Goal: Transaction & Acquisition: Purchase product/service

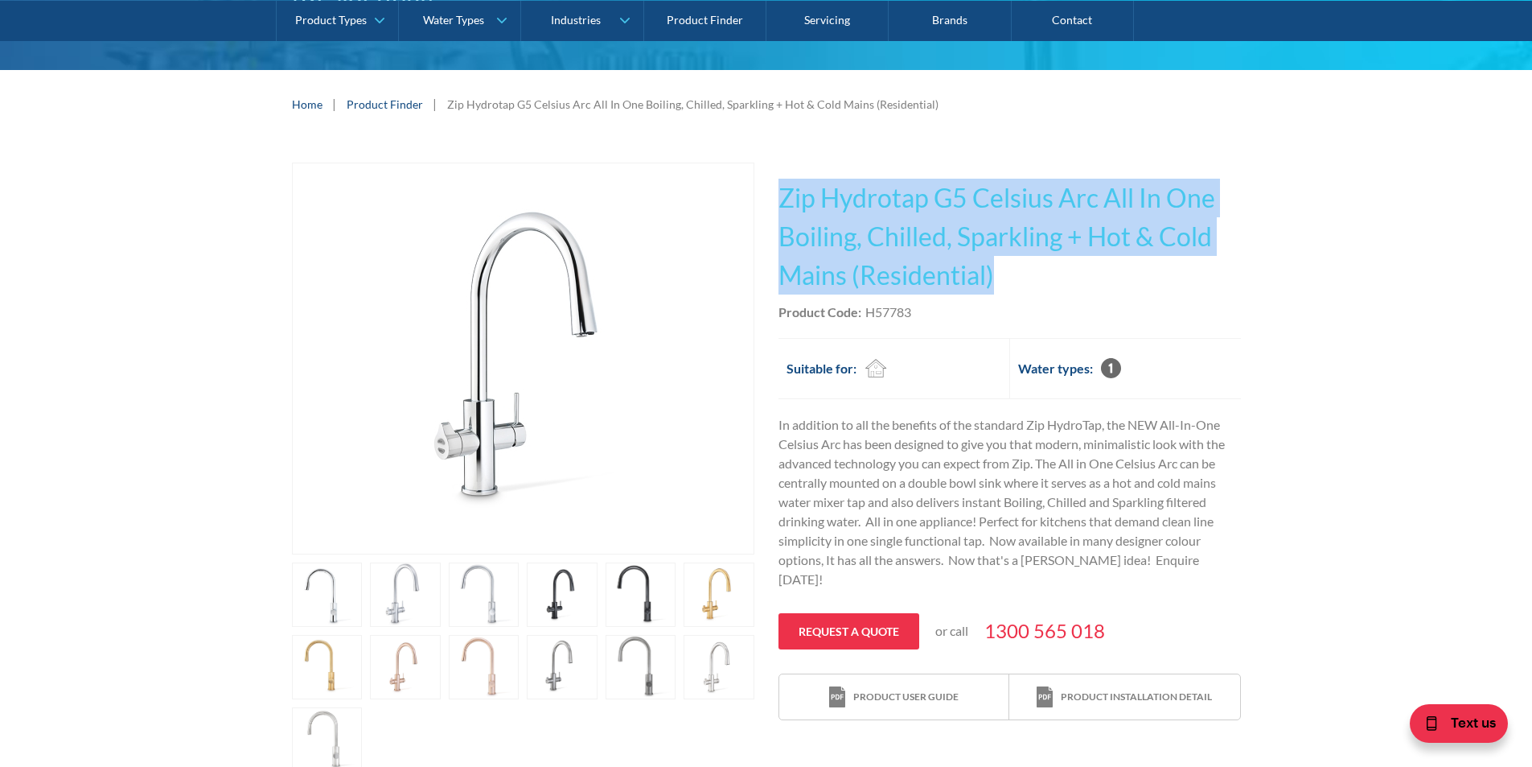
drag, startPoint x: 784, startPoint y: 198, endPoint x: 1051, endPoint y: 264, distance: 275.9
click at [1051, 264] on h1 "Zip Hydrotap G5 Celsius Arc All In One Boiling, Chilled, Sparkling + Hot & Cold…" at bounding box center [1010, 237] width 463 height 116
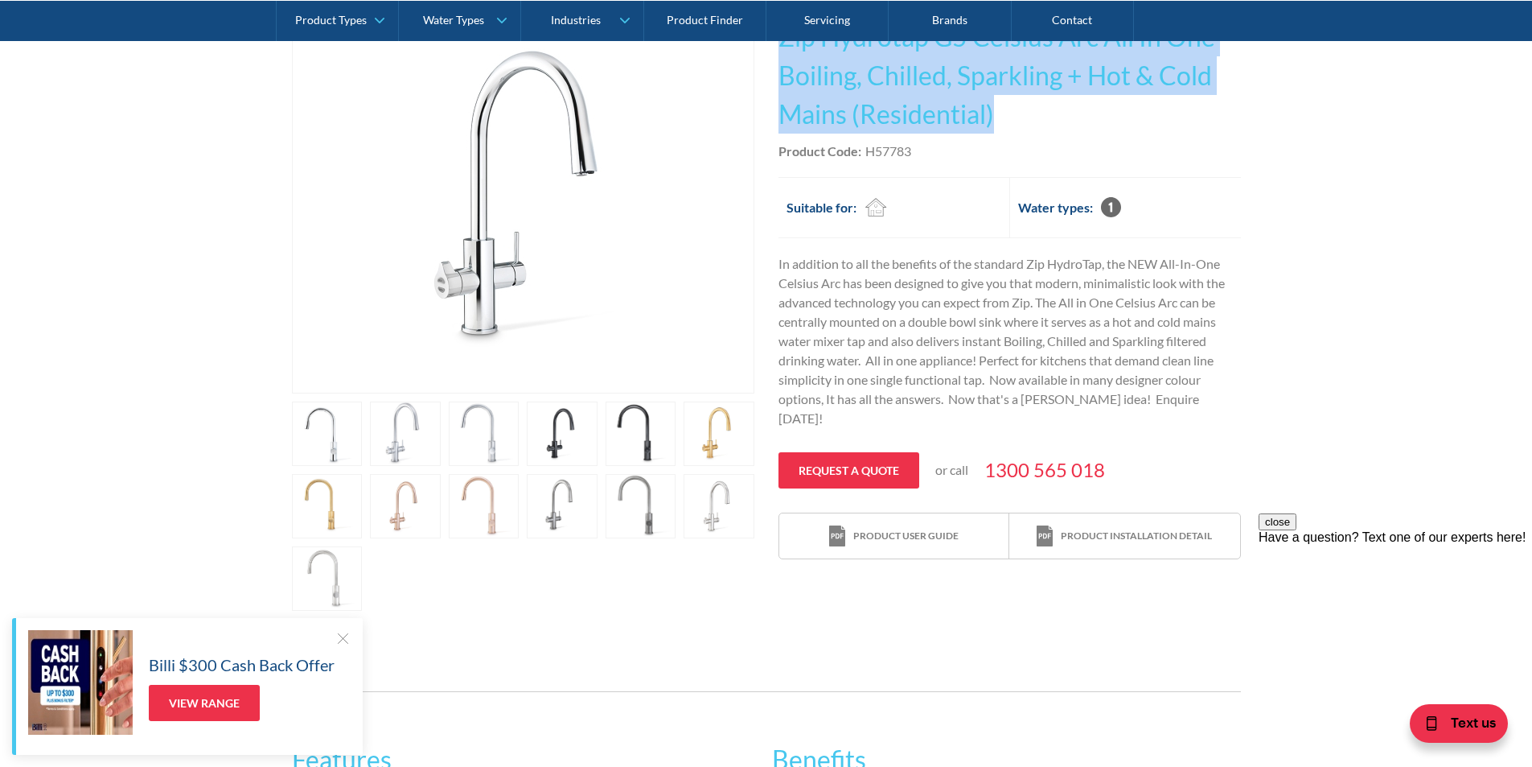
scroll to position [322, 0]
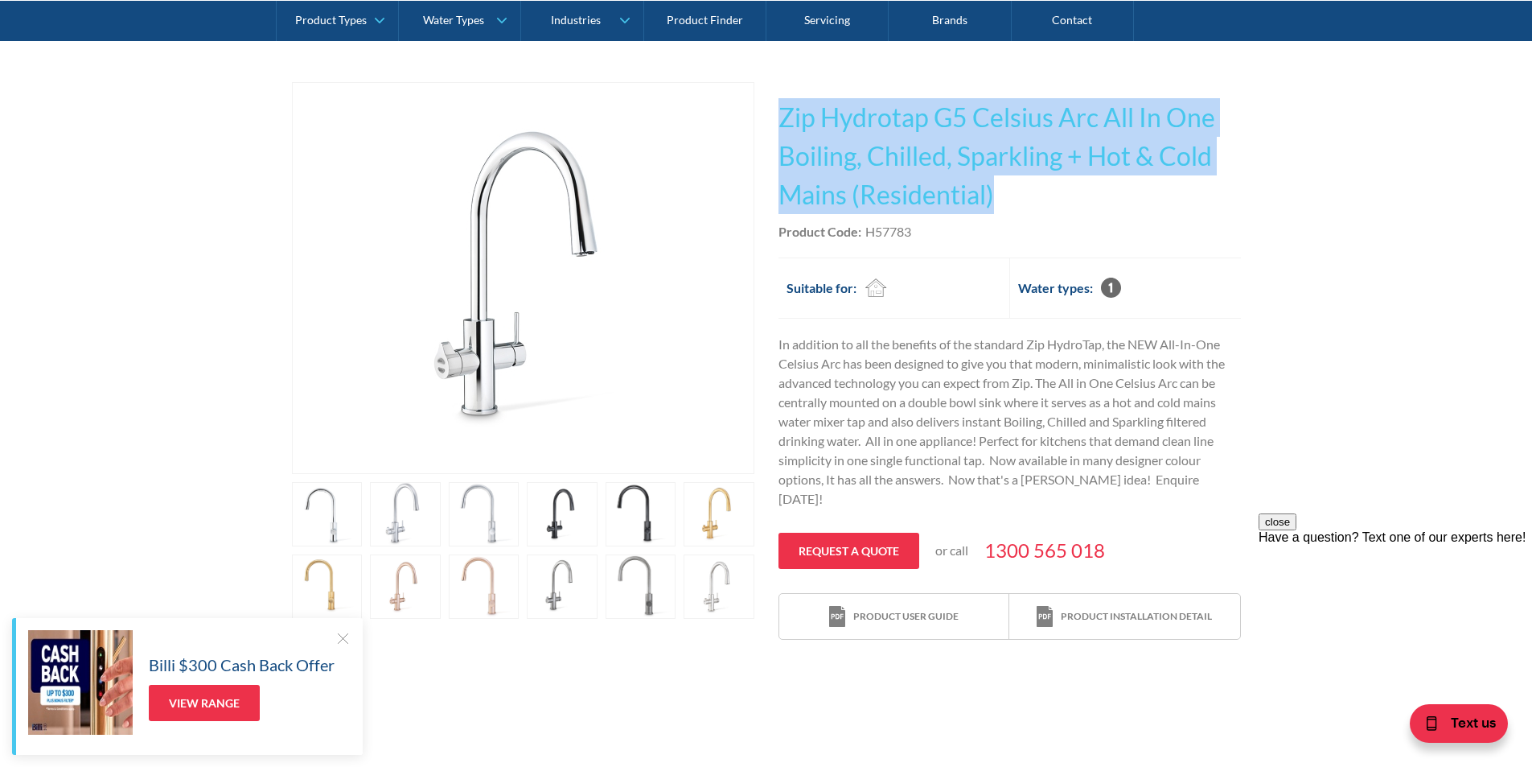
click at [615, 576] on link "open lightbox" at bounding box center [641, 586] width 71 height 64
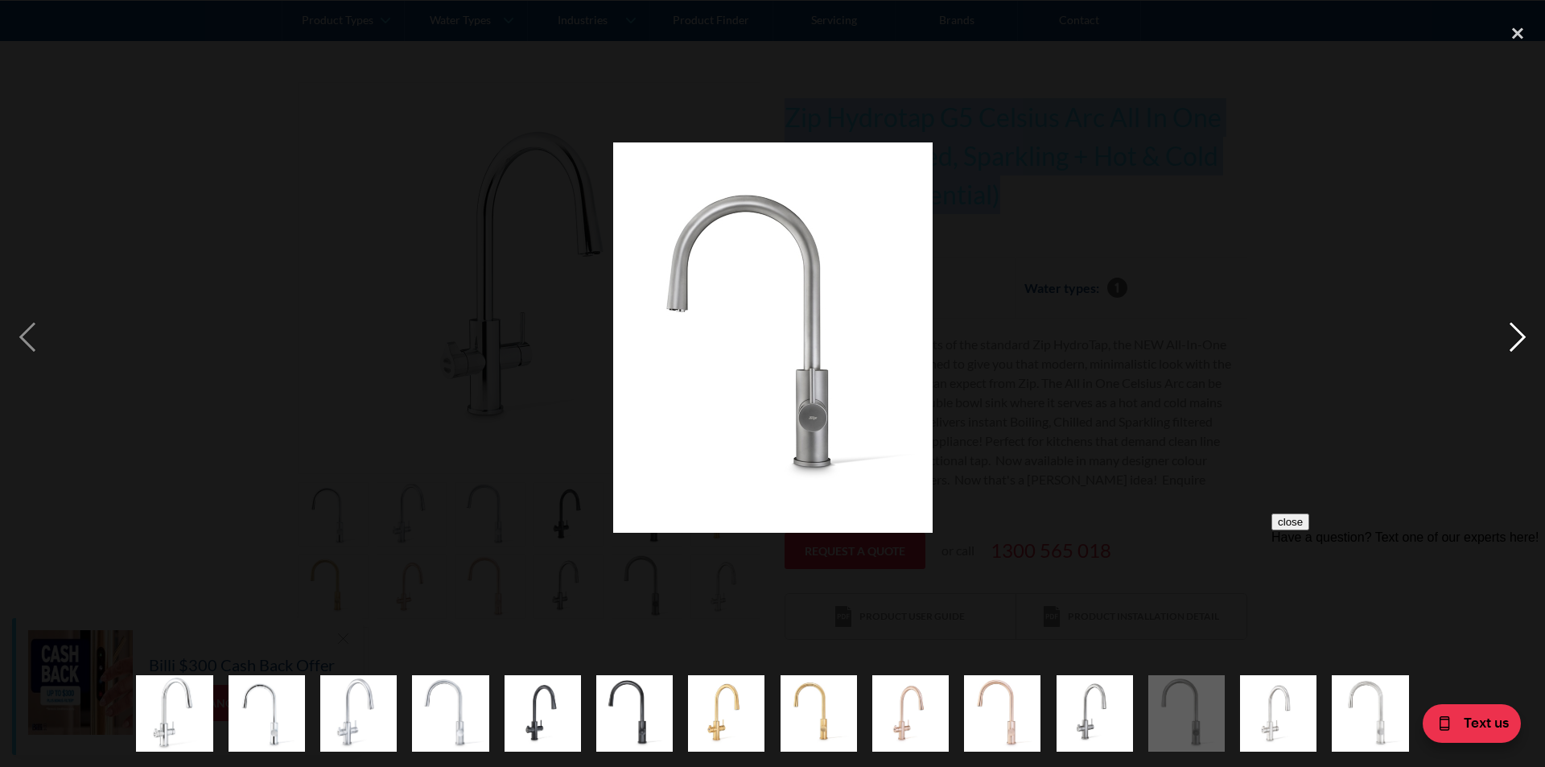
click at [1498, 329] on div "next image" at bounding box center [1517, 337] width 55 height 644
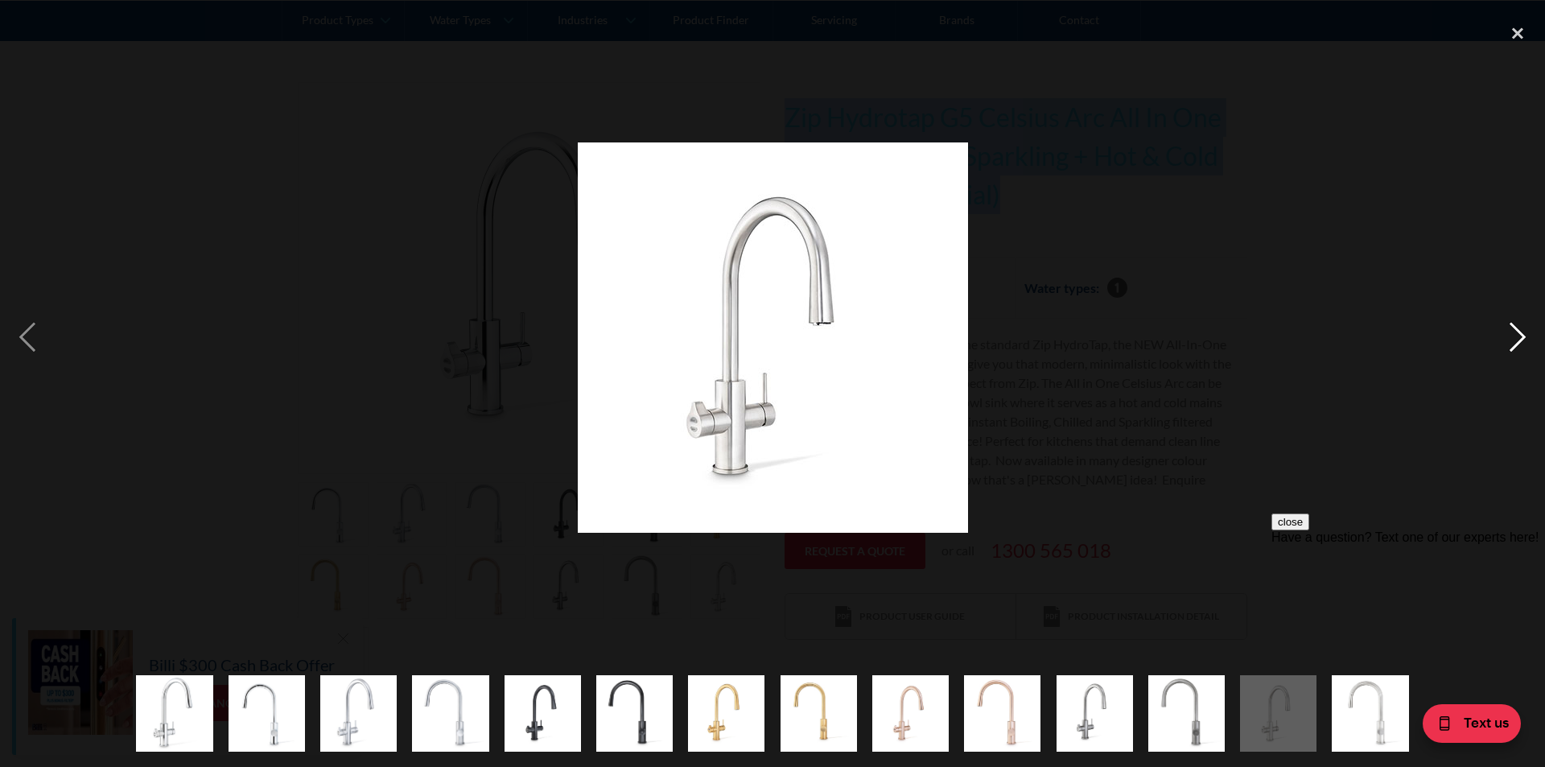
click at [1504, 309] on div "next image" at bounding box center [1517, 337] width 55 height 644
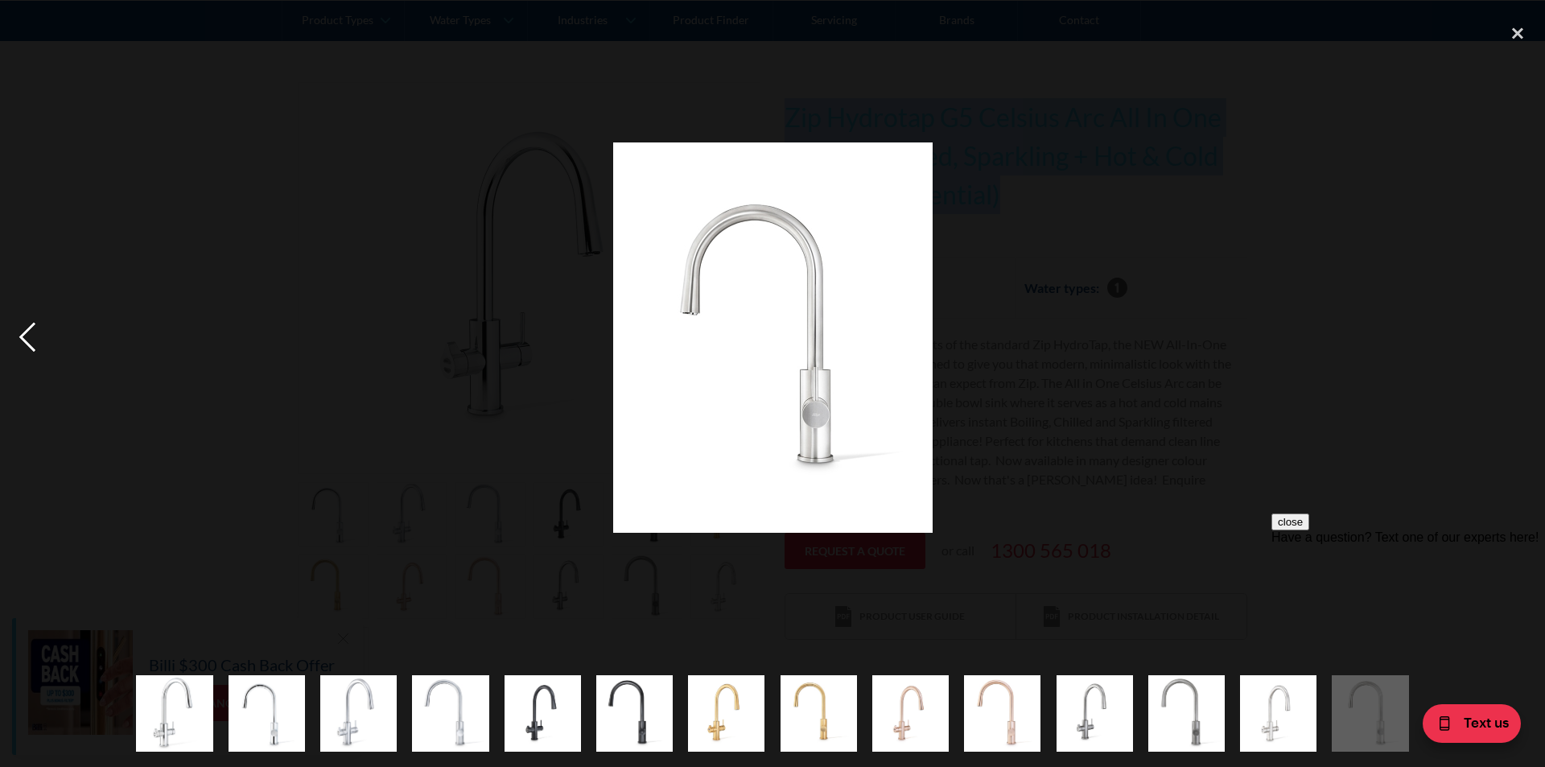
click at [43, 327] on div "previous image" at bounding box center [27, 337] width 55 height 644
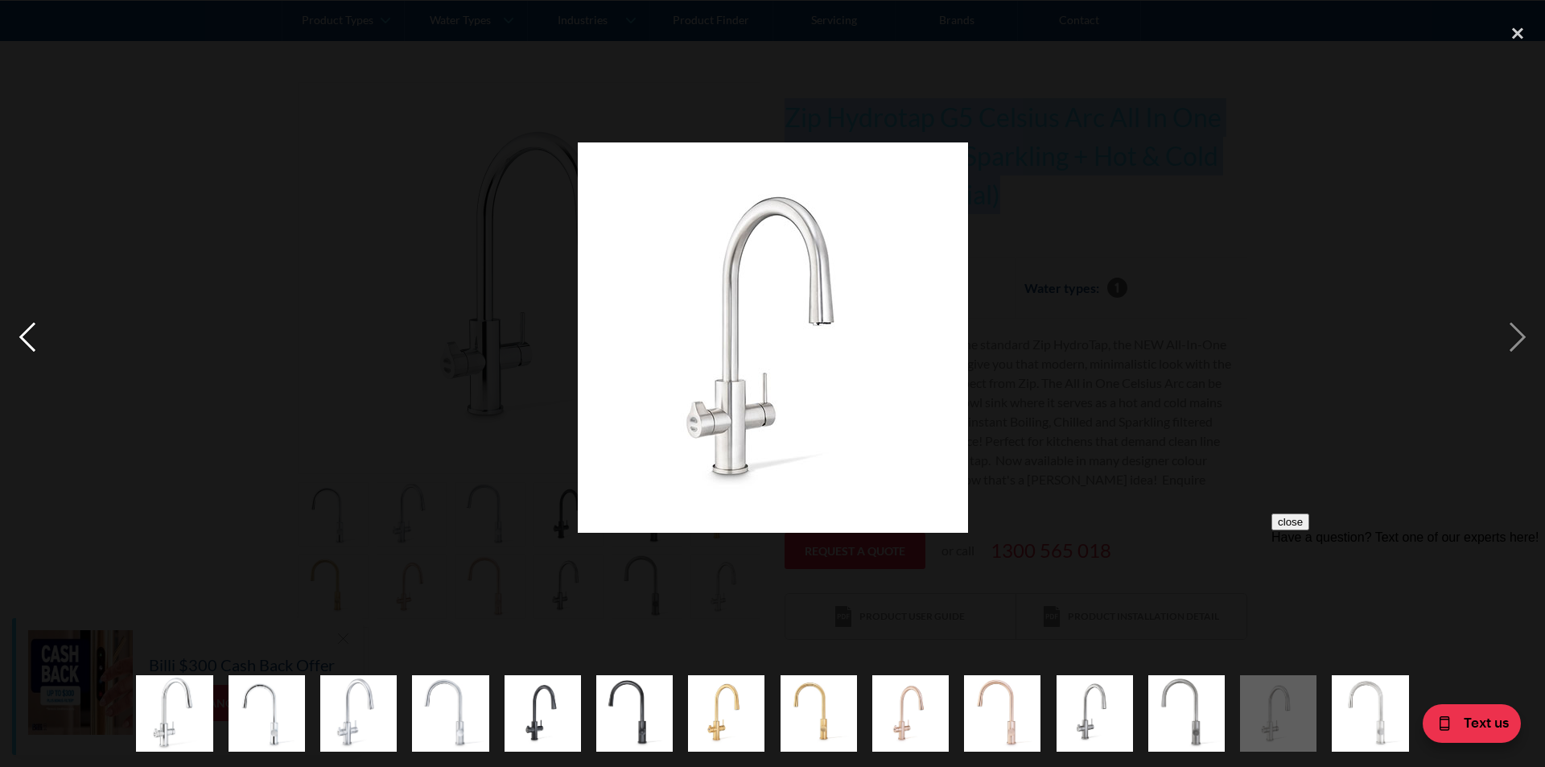
click at [36, 327] on div "previous image" at bounding box center [27, 337] width 55 height 644
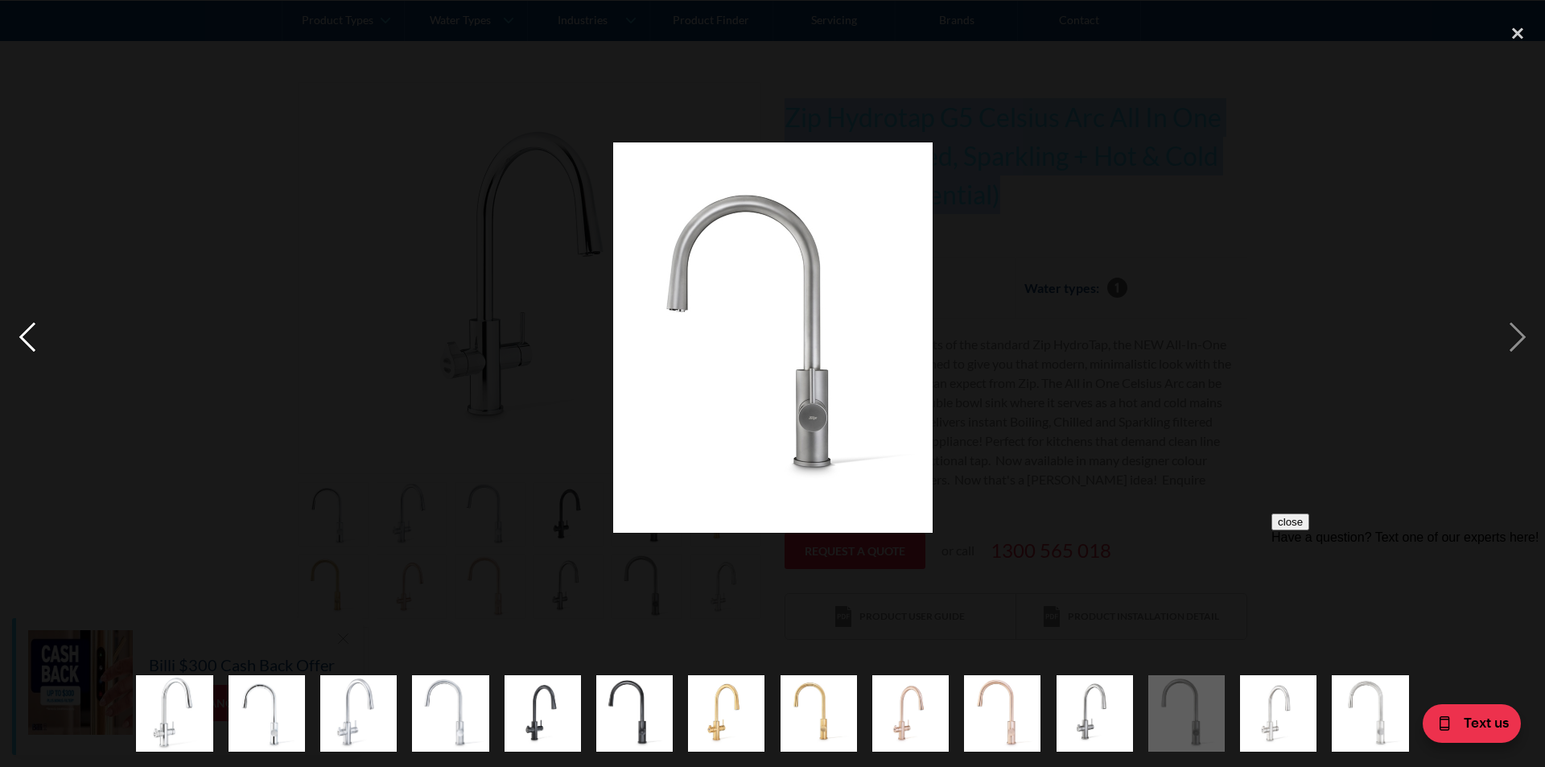
click at [36, 327] on div "previous image" at bounding box center [27, 337] width 55 height 644
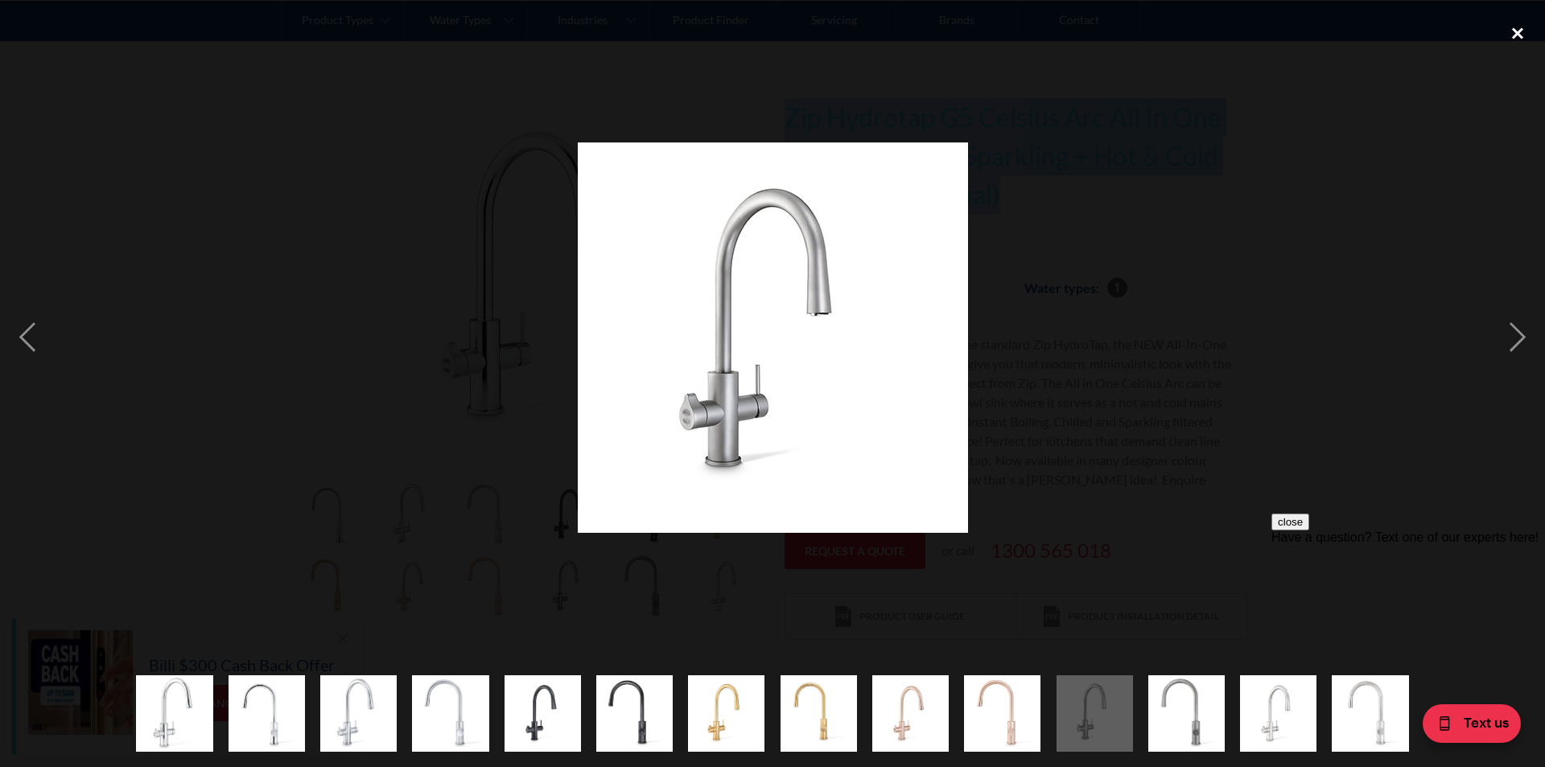
click at [1516, 33] on div "close lightbox" at bounding box center [1517, 32] width 55 height 35
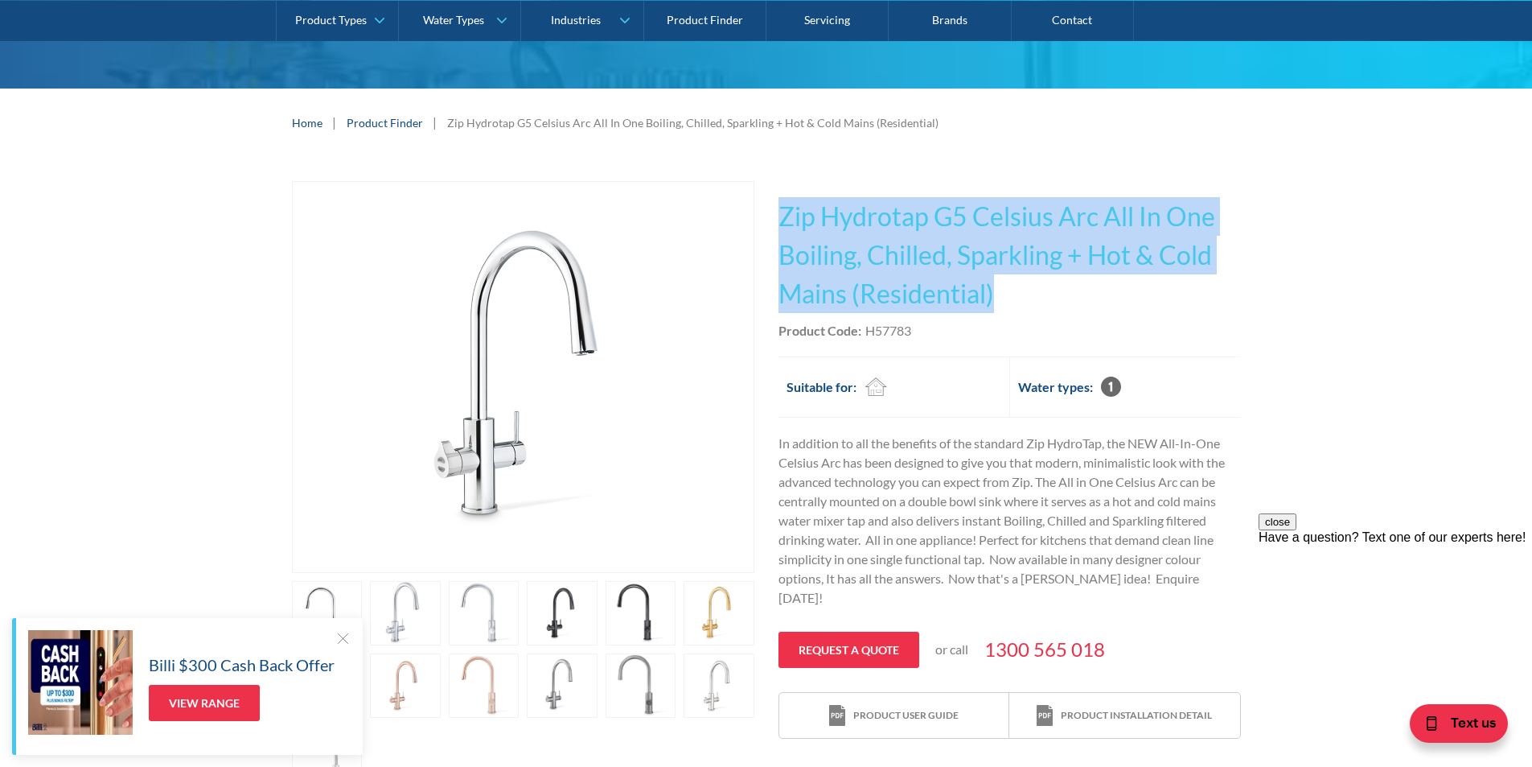
scroll to position [241, 0]
